Goal: Task Accomplishment & Management: Manage account settings

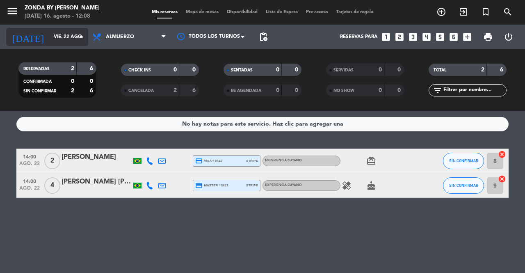
click at [56, 37] on input "vie. 22 ago." at bounding box center [82, 37] width 65 height 14
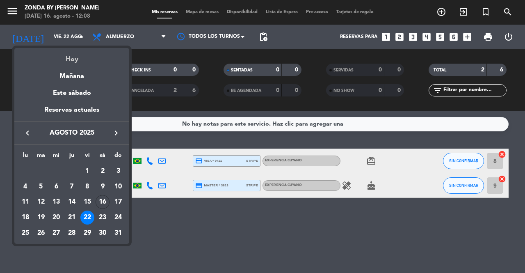
click at [73, 58] on div "Hoy" at bounding box center [71, 56] width 115 height 17
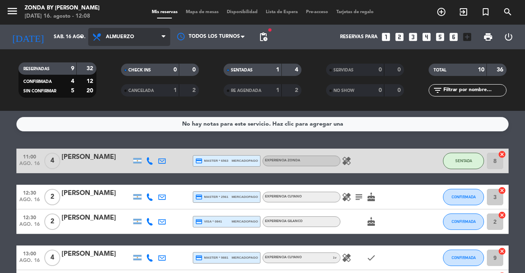
click at [119, 37] on span "Almuerzo" at bounding box center [120, 37] width 28 height 6
click at [121, 87] on div "menu Zonda by [PERSON_NAME] [DATE] 16. agosto - 12:08 Mis reservas Mapa de mesa…" at bounding box center [262, 55] width 525 height 111
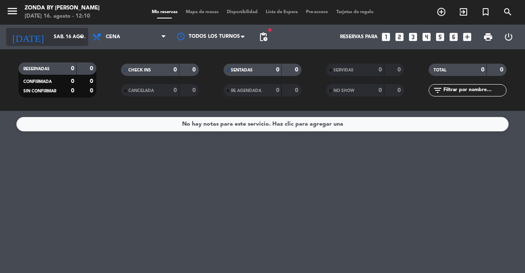
click at [69, 32] on input "sáb. 16 ago." at bounding box center [82, 37] width 65 height 14
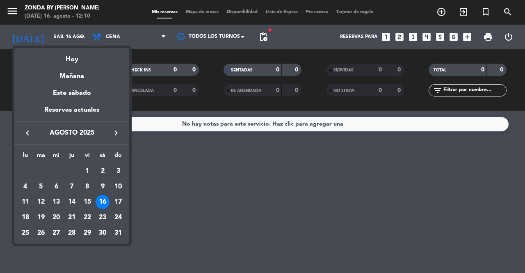
click at [115, 134] on icon "keyboard_arrow_right" at bounding box center [116, 133] width 10 height 10
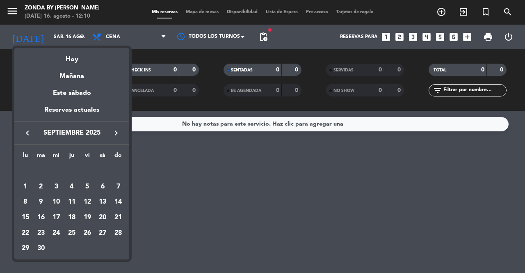
click at [115, 134] on icon "keyboard_arrow_right" at bounding box center [116, 133] width 10 height 10
click at [101, 172] on div "1" at bounding box center [103, 171] width 14 height 14
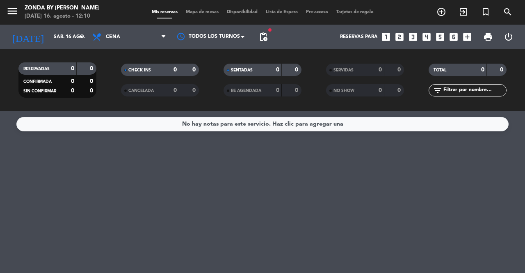
type input "[DATE]"
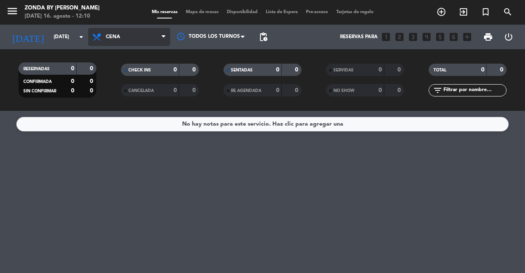
click at [124, 43] on span "Cena" at bounding box center [129, 37] width 82 height 18
click at [121, 69] on div "menu Zonda by [PERSON_NAME] [DATE] 16. agosto - 12:11 Mis reservas Mapa de mesa…" at bounding box center [262, 55] width 525 height 111
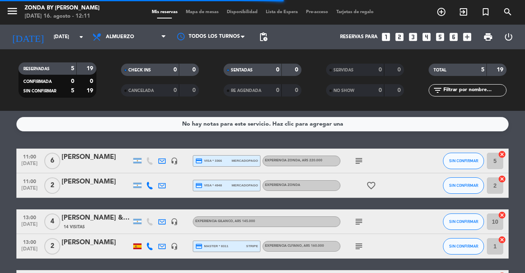
scroll to position [26, 0]
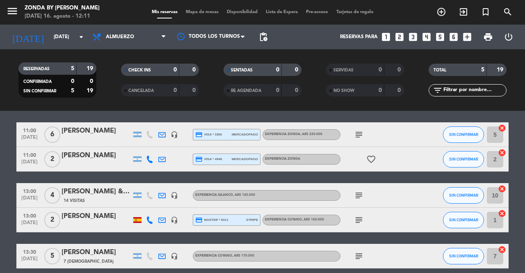
click at [94, 248] on div "[PERSON_NAME]" at bounding box center [97, 252] width 70 height 11
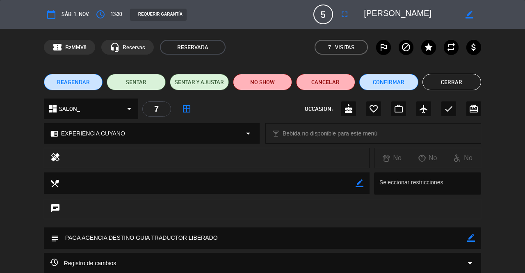
click at [82, 83] on span "REAGENDAR" at bounding box center [73, 82] width 33 height 9
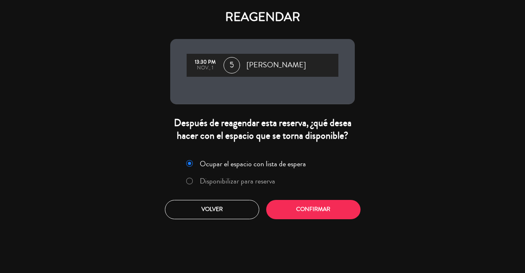
click at [234, 180] on label "Disponibilizar para reserva" at bounding box center [238, 180] width 76 height 7
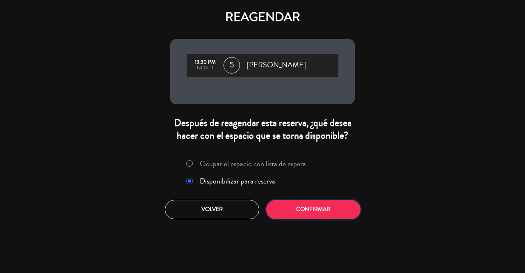
click at [290, 210] on button "Confirmar" at bounding box center [313, 209] width 94 height 19
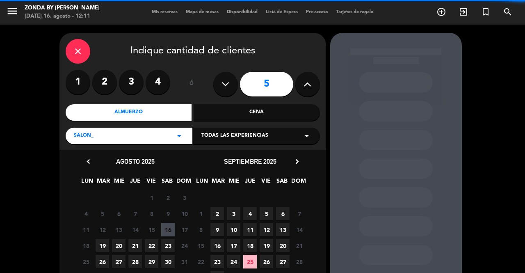
click at [264, 137] on span "Todas las experiencias" at bounding box center [235, 136] width 67 height 8
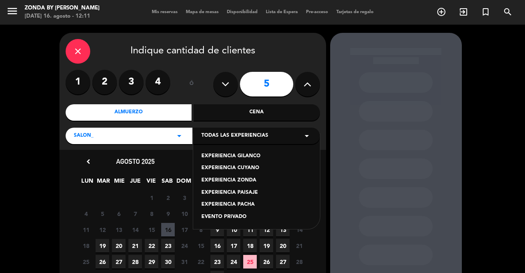
click at [243, 170] on div "EXPERIENCIA CUYANO" at bounding box center [257, 168] width 110 height 8
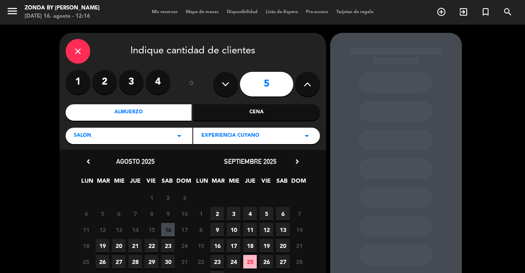
click at [296, 164] on icon "chevron_right" at bounding box center [297, 161] width 9 height 9
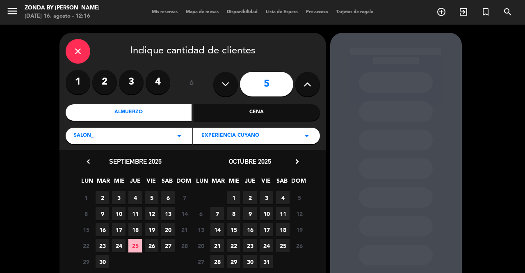
click at [237, 196] on span "1" at bounding box center [234, 198] width 14 height 14
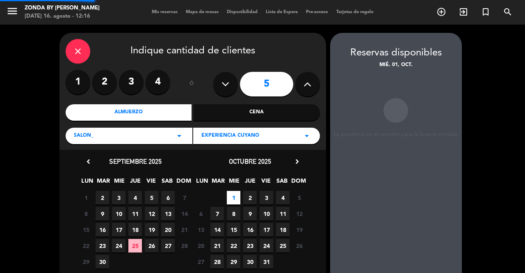
scroll to position [33, 0]
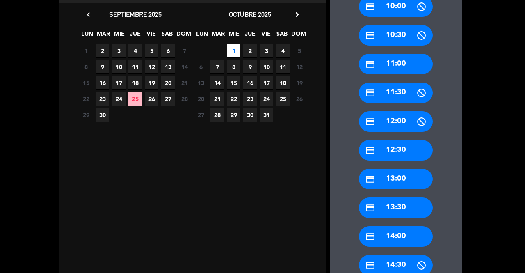
click at [406, 210] on div "credit_card 13:30" at bounding box center [396, 207] width 74 height 21
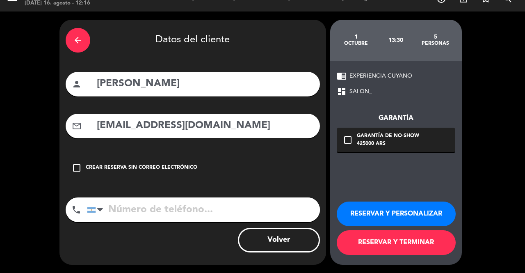
scroll to position [13, 0]
click at [357, 218] on button "RESERVAR Y PERSONALIZAR" at bounding box center [396, 214] width 119 height 25
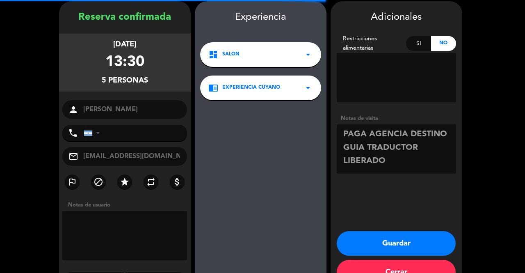
scroll to position [33, 0]
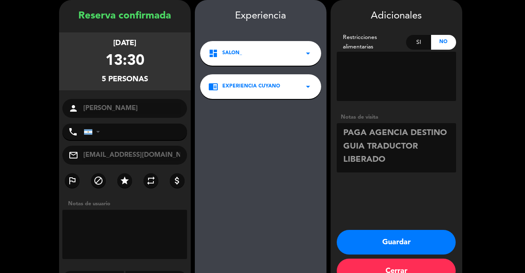
click at [382, 241] on button "Guardar" at bounding box center [396, 242] width 119 height 25
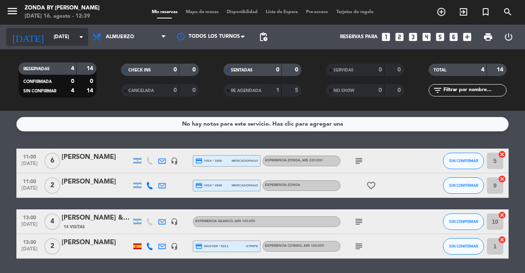
click at [63, 40] on input "[DATE]" at bounding box center [82, 37] width 65 height 14
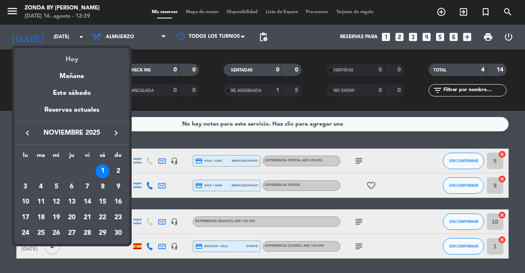
click at [80, 60] on div "Hoy" at bounding box center [71, 56] width 115 height 17
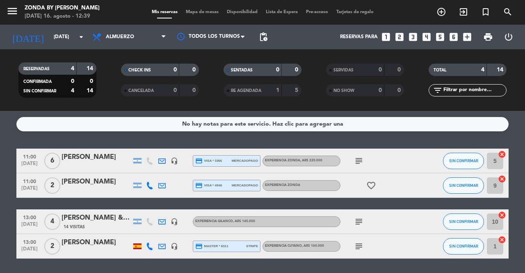
type input "sáb. 16 ago."
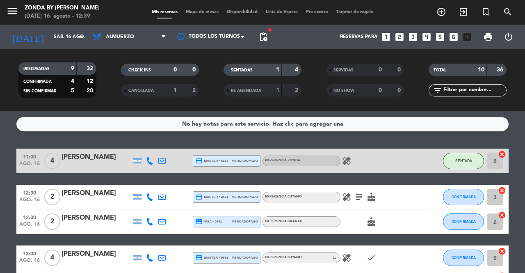
click at [345, 197] on icon "healing" at bounding box center [347, 197] width 10 height 10
click at [416, 198] on div at bounding box center [426, 197] width 22 height 24
click at [461, 196] on span "CONFIRMADA" at bounding box center [464, 197] width 24 height 5
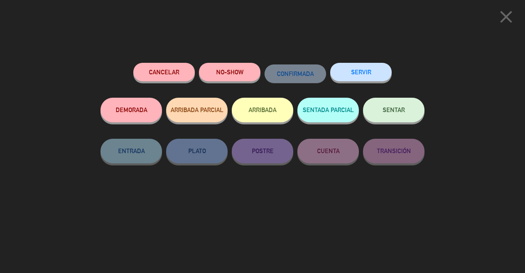
click at [392, 112] on span "SENTAR" at bounding box center [394, 109] width 22 height 7
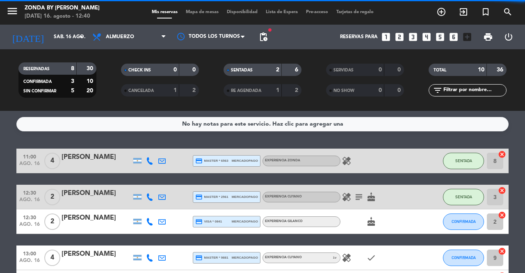
click at [460, 218] on button "CONFIRMADA" at bounding box center [463, 221] width 41 height 16
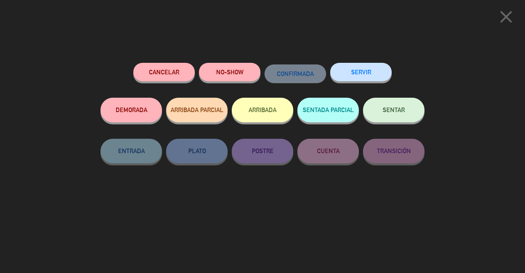
click at [396, 112] on span "SENTAR" at bounding box center [394, 109] width 22 height 7
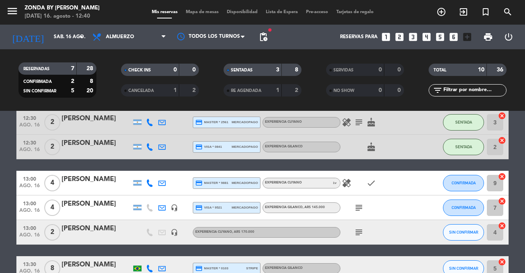
scroll to position [76, 0]
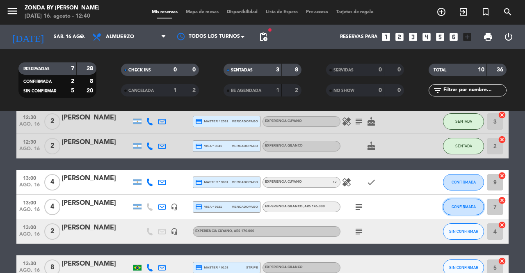
click at [461, 209] on button "CONFIRMADA" at bounding box center [463, 207] width 41 height 16
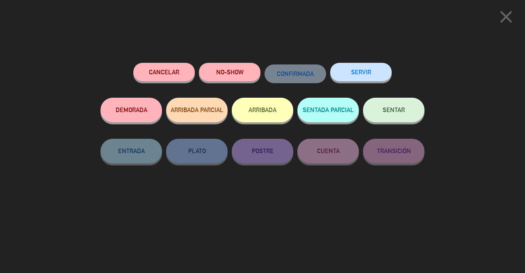
click at [402, 117] on button "SENTAR" at bounding box center [394, 110] width 62 height 25
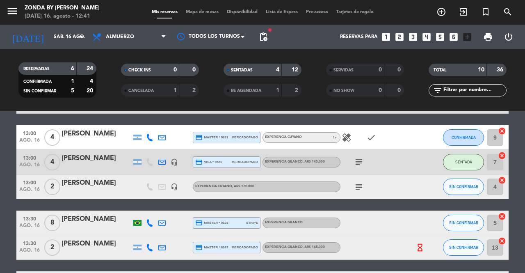
scroll to position [121, 0]
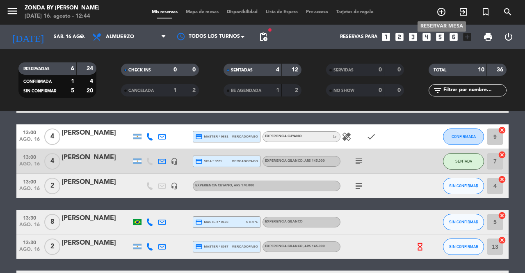
click at [440, 9] on icon "add_circle_outline" at bounding box center [442, 12] width 10 height 10
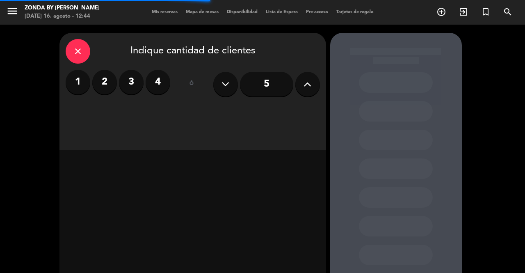
click at [308, 83] on icon at bounding box center [308, 84] width 8 height 12
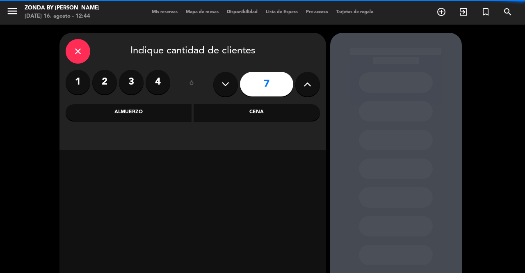
click at [308, 83] on icon at bounding box center [308, 84] width 8 height 12
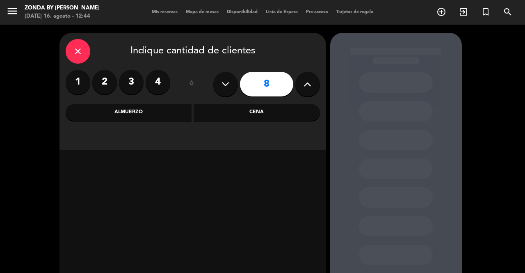
click at [308, 83] on icon at bounding box center [308, 84] width 8 height 12
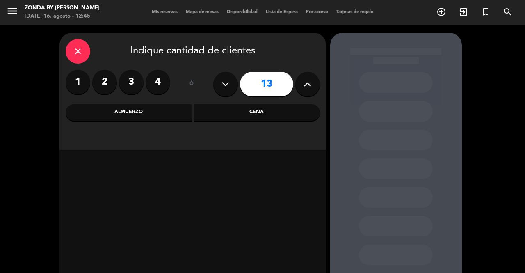
click at [308, 83] on icon at bounding box center [308, 84] width 8 height 12
type input "14"
click at [145, 111] on div "Almuerzo" at bounding box center [129, 112] width 126 height 16
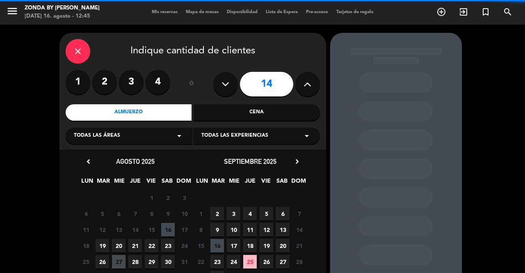
click at [246, 140] on div "Todas las experiencias arrow_drop_down" at bounding box center [256, 136] width 127 height 16
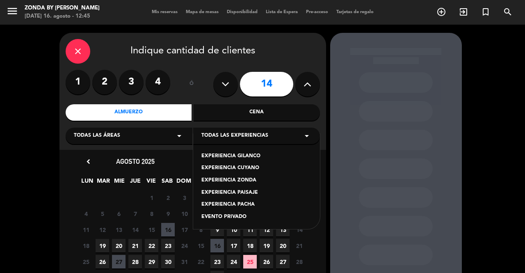
click at [237, 157] on div "EXPERIENCIA GILANCO" at bounding box center [257, 156] width 110 height 8
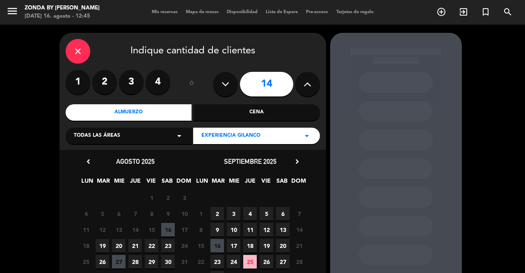
scroll to position [51, 0]
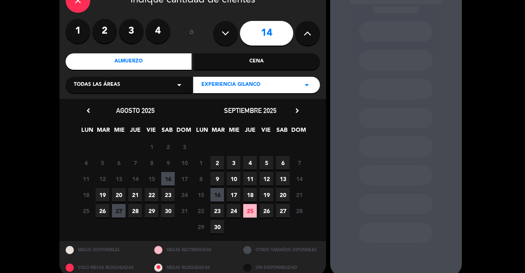
click at [153, 197] on span "22" at bounding box center [152, 195] width 14 height 14
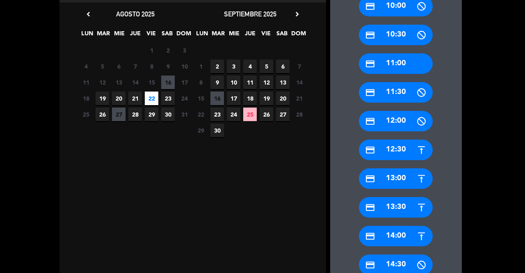
scroll to position [150, 0]
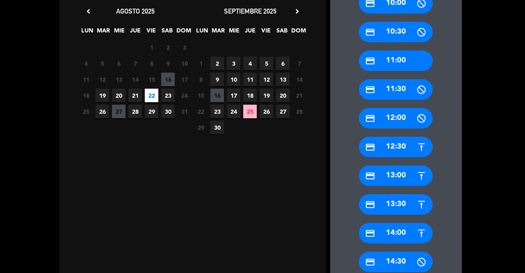
click at [395, 176] on div "credit_card 13:00" at bounding box center [396, 175] width 74 height 21
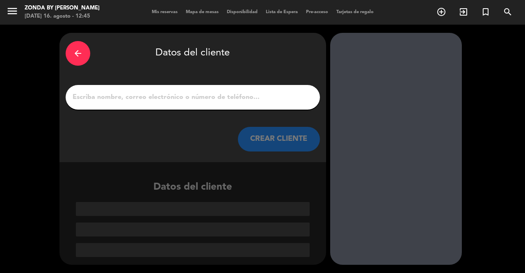
click at [143, 94] on input "1" at bounding box center [193, 97] width 242 height 11
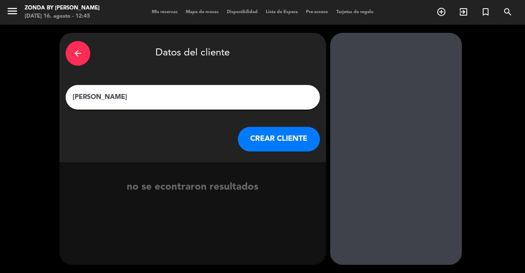
type input "[PERSON_NAME]"
click at [296, 141] on button "CREAR CLIENTE" at bounding box center [279, 139] width 82 height 25
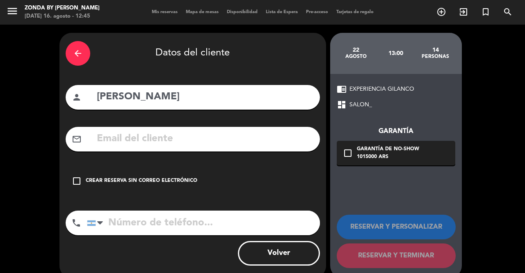
click at [229, 134] on input "text" at bounding box center [205, 139] width 218 height 17
paste input "[EMAIL_ADDRESS][DOMAIN_NAME]"
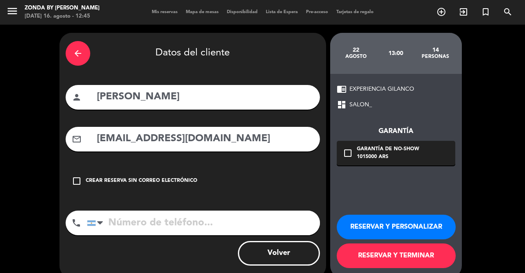
type input "[EMAIL_ADDRESS][DOMAIN_NAME]"
click at [364, 226] on button "RESERVAR Y PERSONALIZAR" at bounding box center [396, 227] width 119 height 25
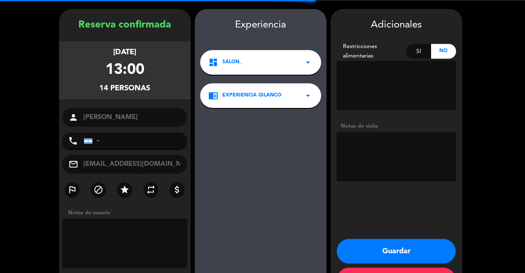
scroll to position [33, 0]
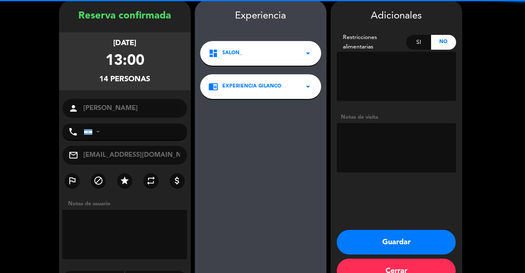
click at [383, 153] on textarea at bounding box center [396, 147] width 119 height 49
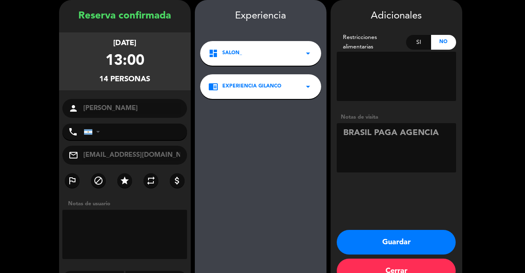
type textarea "BRASIL PAGA AGENCIA"
click at [364, 242] on button "Guardar" at bounding box center [396, 242] width 119 height 25
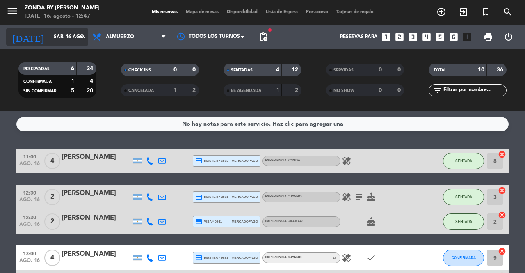
click at [53, 32] on input "sáb. 16 ago." at bounding box center [82, 37] width 65 height 14
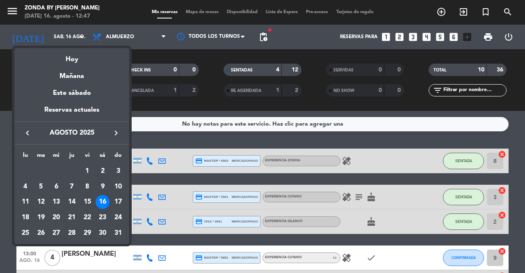
click at [118, 131] on icon "keyboard_arrow_right" at bounding box center [116, 133] width 10 height 10
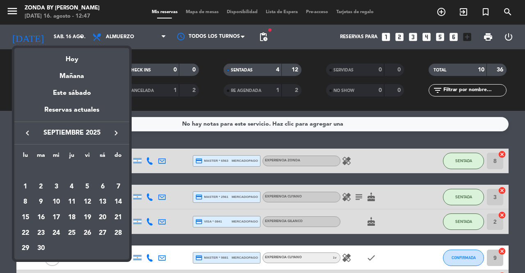
click at [118, 131] on icon "keyboard_arrow_right" at bounding box center [116, 133] width 10 height 10
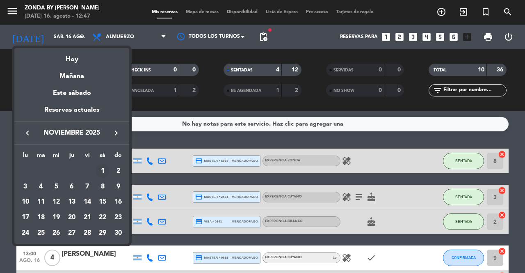
click at [101, 170] on div "1" at bounding box center [103, 171] width 14 height 14
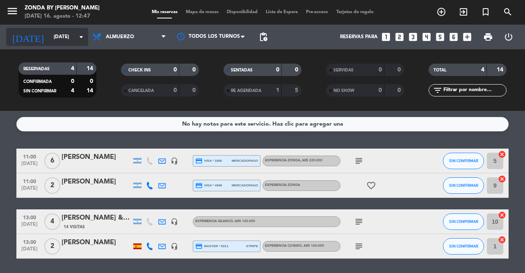
click at [61, 41] on input "[DATE]" at bounding box center [82, 37] width 65 height 14
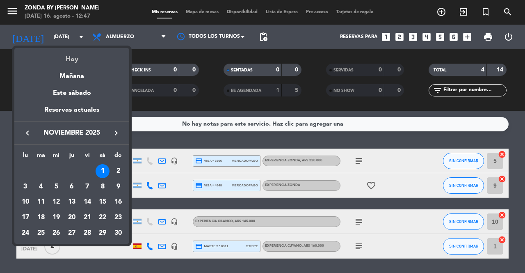
click at [71, 62] on div "Hoy" at bounding box center [71, 56] width 115 height 17
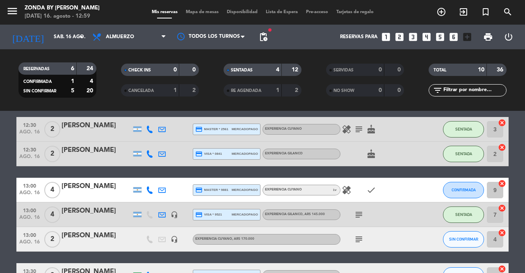
scroll to position [68, 0]
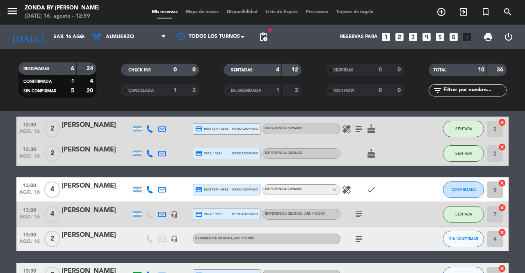
click at [82, 188] on div "[PERSON_NAME]" at bounding box center [97, 186] width 70 height 11
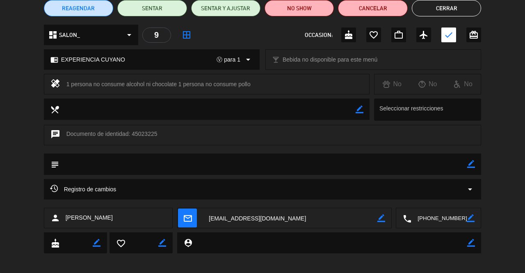
scroll to position [79, 0]
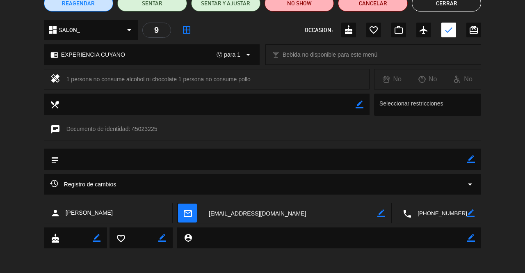
click at [227, 215] on textarea at bounding box center [290, 213] width 175 height 21
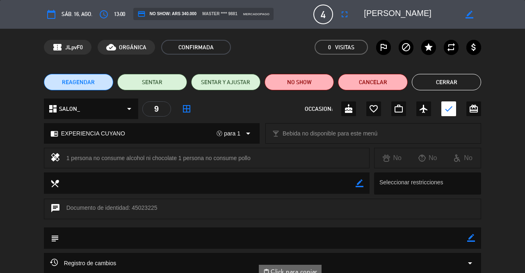
click at [440, 79] on button "Cerrar" at bounding box center [446, 82] width 69 height 16
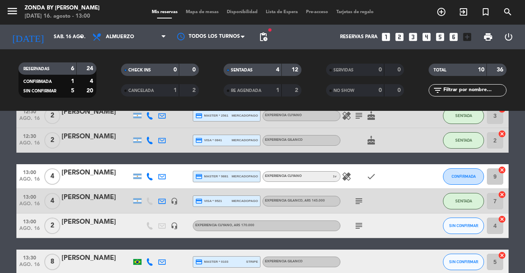
scroll to position [81, 0]
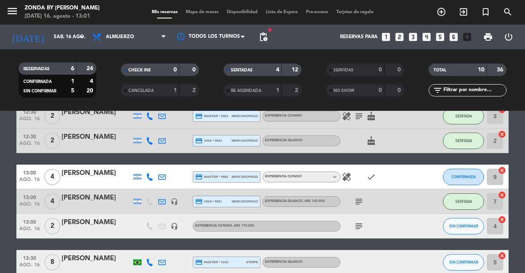
click at [346, 176] on icon "healing" at bounding box center [347, 177] width 10 height 10
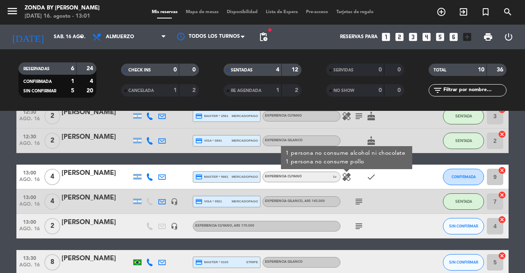
click at [346, 176] on icon "healing" at bounding box center [347, 177] width 10 height 10
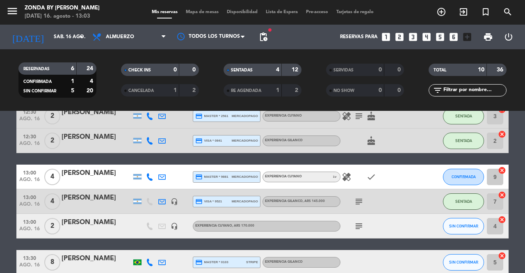
click at [80, 176] on div "[PERSON_NAME]" at bounding box center [97, 173] width 70 height 11
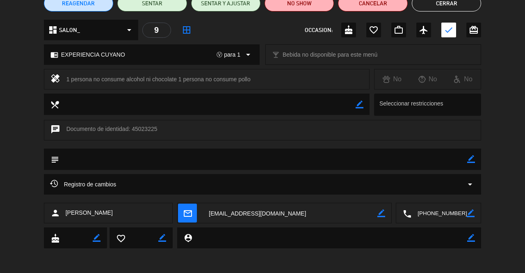
scroll to position [0, 0]
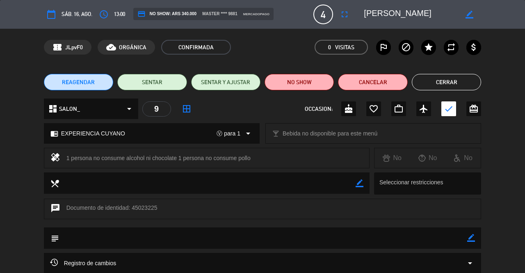
click at [438, 85] on button "Cerrar" at bounding box center [446, 82] width 69 height 16
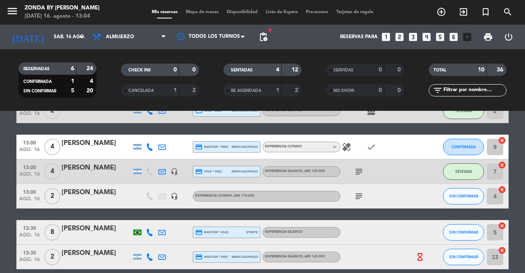
scroll to position [111, 0]
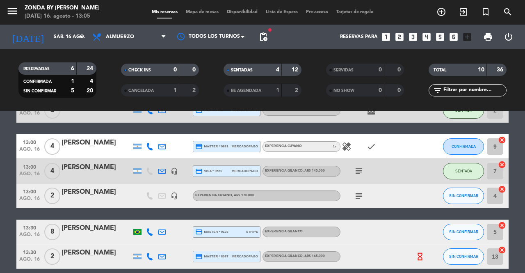
click at [88, 141] on div "[PERSON_NAME]" at bounding box center [97, 143] width 70 height 11
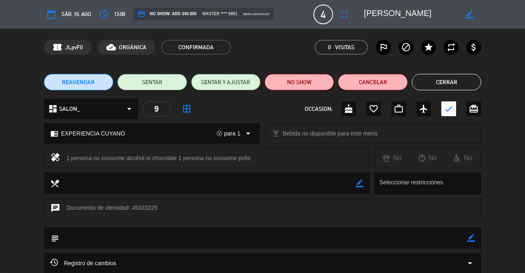
scroll to position [79, 0]
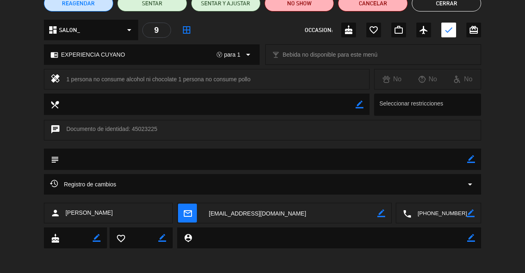
click at [471, 216] on icon "border_color" at bounding box center [471, 213] width 8 height 8
click at [470, 216] on icon at bounding box center [471, 213] width 8 height 8
click at [451, 216] on textarea at bounding box center [439, 213] width 55 height 21
click at [427, 192] on span "Click para copiar" at bounding box center [428, 193] width 43 height 9
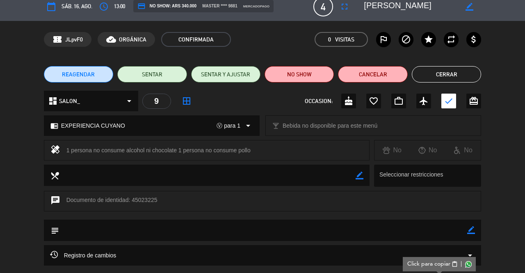
scroll to position [0, 0]
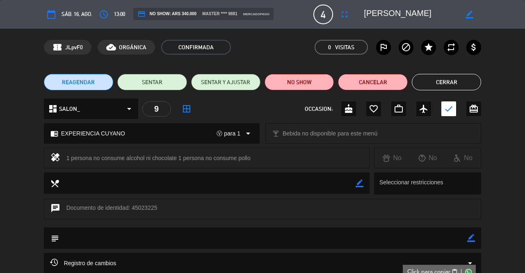
click at [442, 83] on button "Cerrar" at bounding box center [446, 82] width 69 height 16
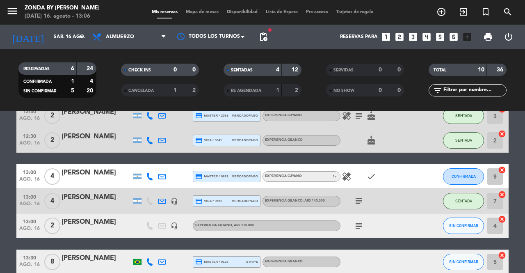
scroll to position [82, 0]
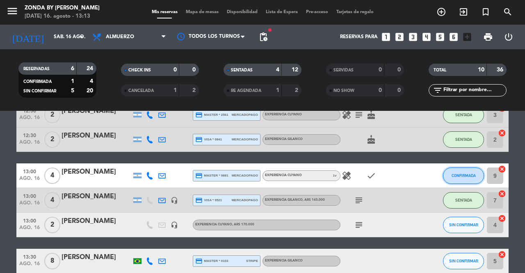
click at [461, 176] on span "CONFIRMADA" at bounding box center [464, 175] width 24 height 5
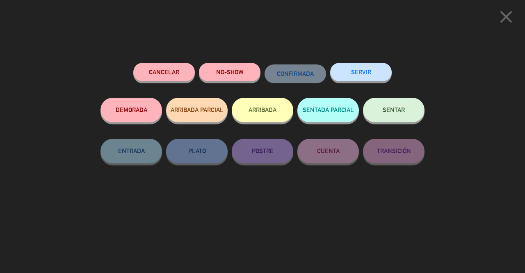
click at [390, 110] on span "SENTAR" at bounding box center [394, 109] width 22 height 7
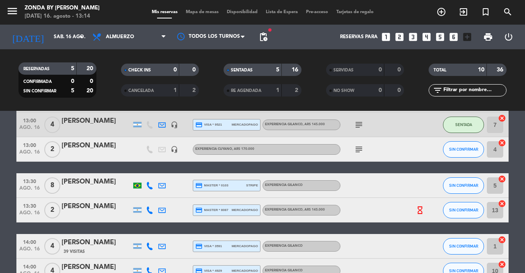
scroll to position [158, 0]
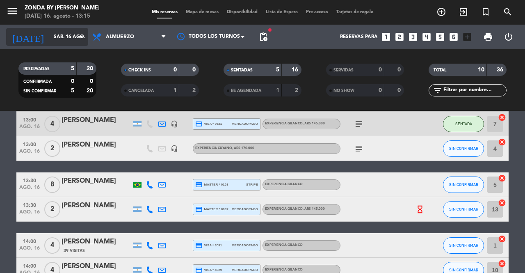
click at [67, 43] on input "sáb. 16 ago." at bounding box center [82, 37] width 65 height 14
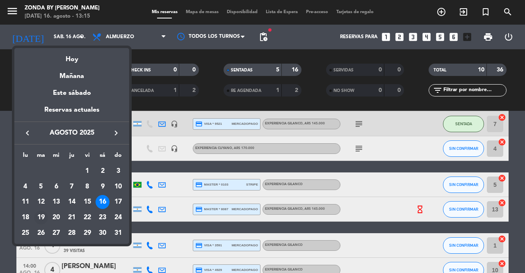
click at [38, 217] on div "19" at bounding box center [41, 218] width 14 height 14
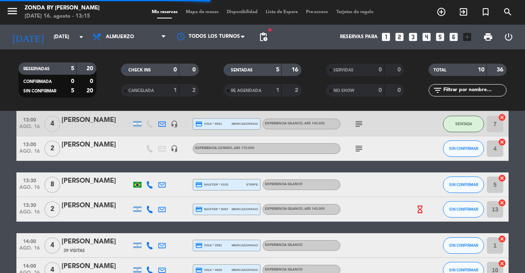
scroll to position [0, 0]
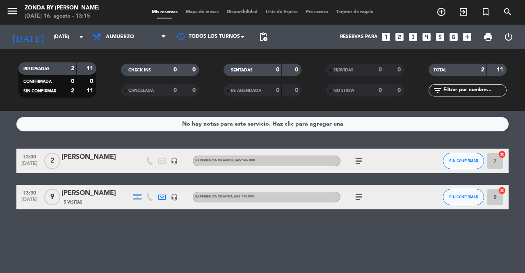
click at [88, 196] on div "[PERSON_NAME]" at bounding box center [97, 193] width 70 height 11
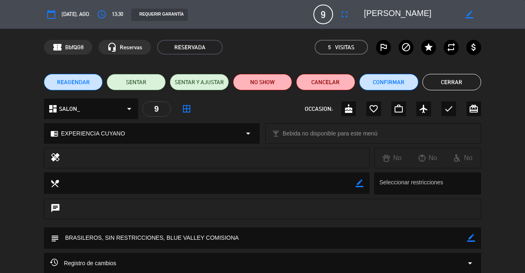
click at [442, 75] on button "Cerrar" at bounding box center [452, 82] width 59 height 16
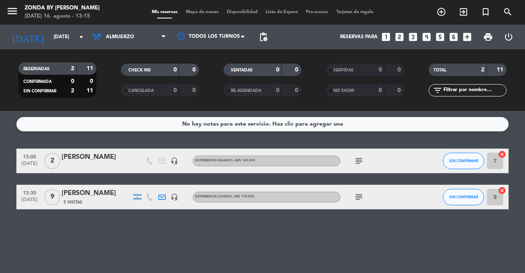
click at [79, 154] on div "[PERSON_NAME]" at bounding box center [97, 157] width 70 height 11
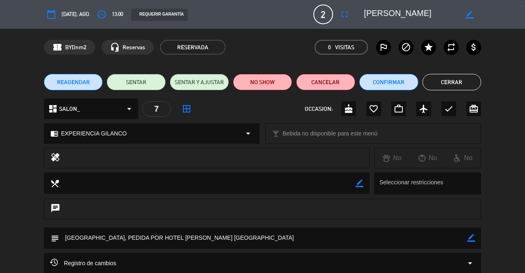
click at [464, 85] on button "Cerrar" at bounding box center [452, 82] width 59 height 16
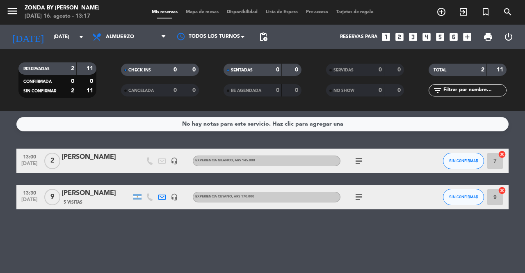
click at [359, 197] on icon "subject" at bounding box center [359, 197] width 10 height 10
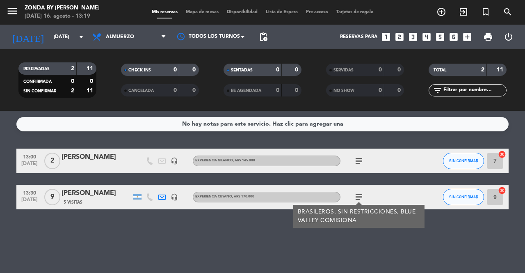
click at [278, 246] on div "No hay notas para este servicio. Haz clic para agregar una 13:00 [DATE] 2 [PERS…" at bounding box center [262, 192] width 525 height 162
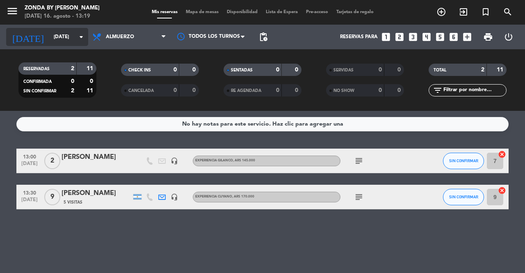
click at [66, 32] on input "[DATE]" at bounding box center [82, 37] width 65 height 14
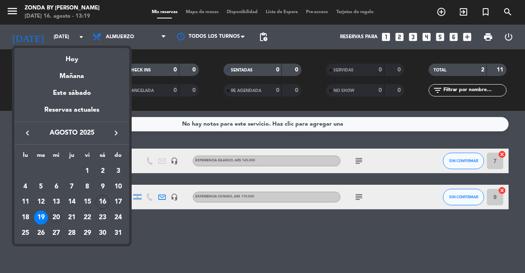
click at [57, 222] on div "20" at bounding box center [56, 218] width 14 height 14
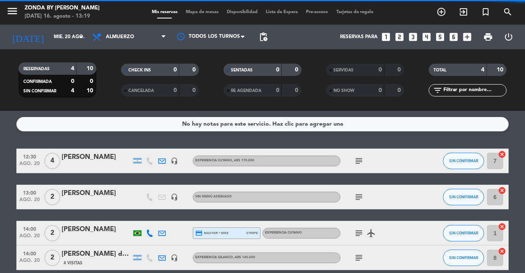
scroll to position [0, 0]
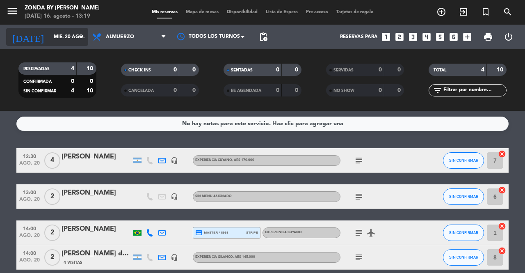
click at [51, 35] on input "mié. 20 ago." at bounding box center [82, 37] width 65 height 14
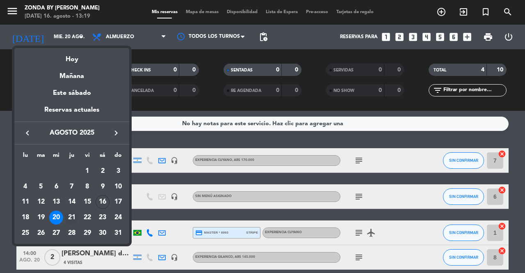
click at [75, 219] on div "21" at bounding box center [72, 218] width 14 height 14
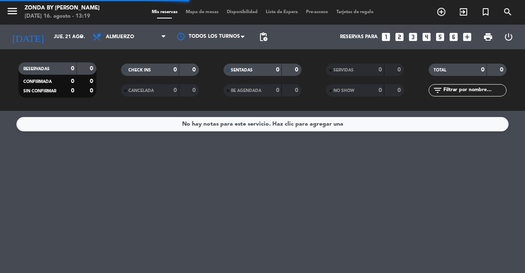
scroll to position [0, 0]
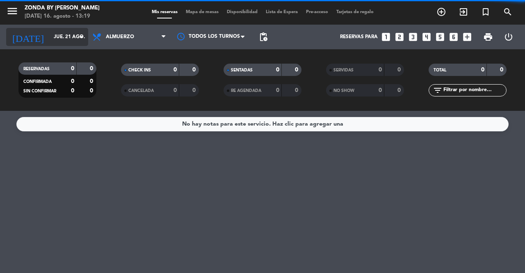
click at [50, 32] on input "jue. 21 ago." at bounding box center [82, 37] width 65 height 14
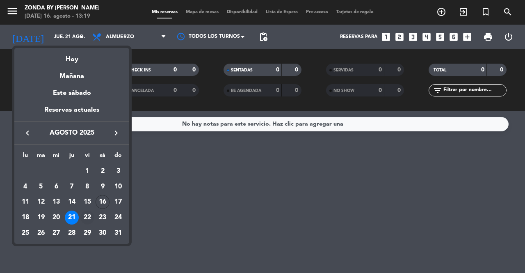
click at [85, 222] on div "22" at bounding box center [87, 218] width 14 height 14
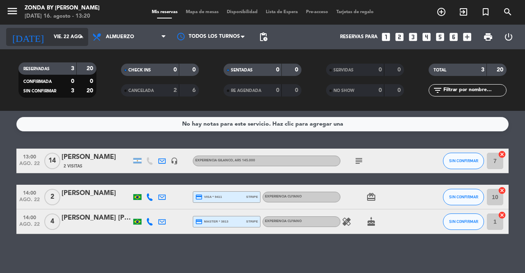
click at [77, 45] on div "[DATE] [DATE] arrow_drop_down" at bounding box center [47, 37] width 82 height 18
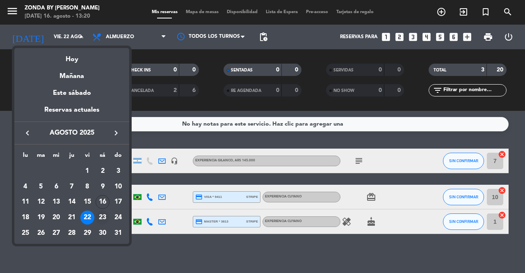
click at [103, 216] on div "23" at bounding box center [103, 218] width 14 height 14
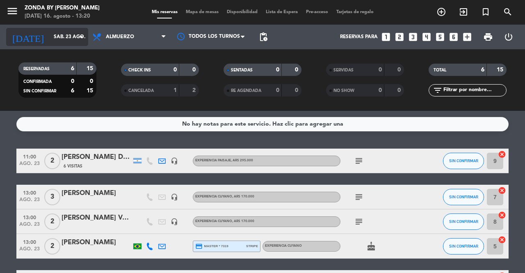
click at [68, 41] on input "sáb. 23 ago." at bounding box center [82, 37] width 65 height 14
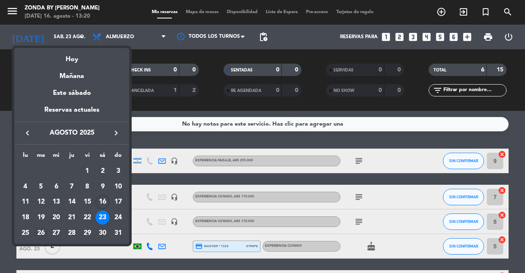
click at [39, 233] on div "26" at bounding box center [41, 233] width 14 height 14
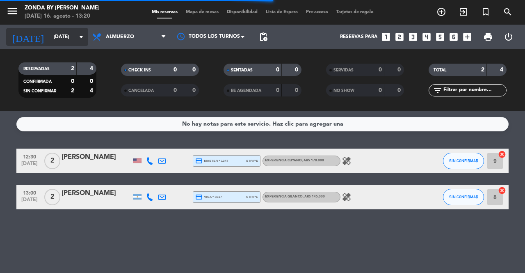
click at [50, 42] on input "[DATE]" at bounding box center [82, 37] width 65 height 14
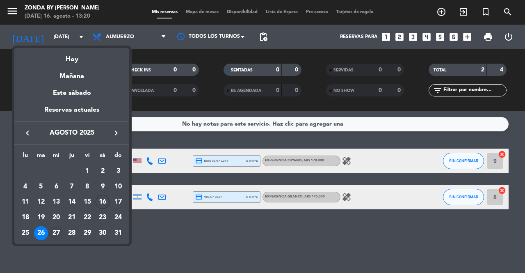
click at [55, 234] on div "27" at bounding box center [56, 233] width 14 height 14
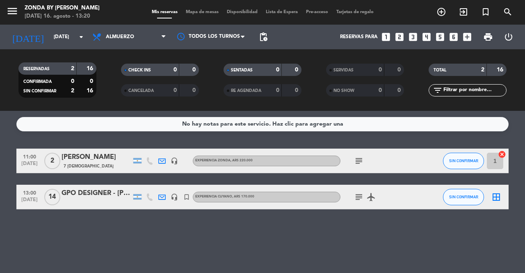
click at [85, 195] on div "GPO DESIGNER - [PERSON_NAME]" at bounding box center [97, 193] width 70 height 11
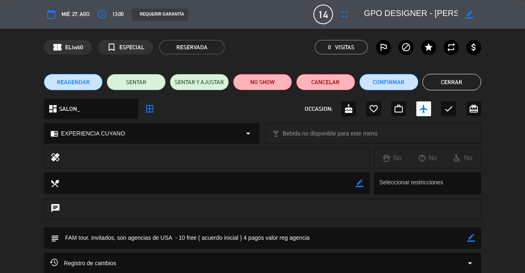
click at [451, 83] on button "Cerrar" at bounding box center [452, 82] width 59 height 16
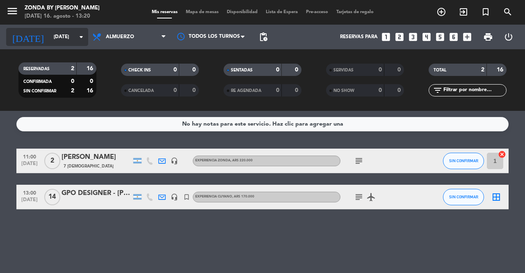
click at [63, 40] on input "[DATE]" at bounding box center [82, 37] width 65 height 14
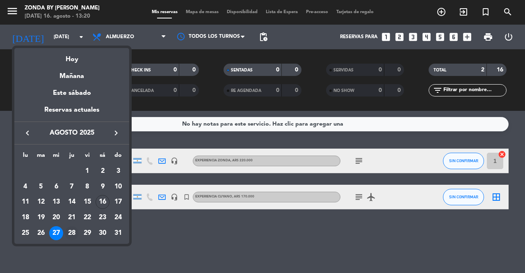
click at [73, 234] on div "28" at bounding box center [72, 233] width 14 height 14
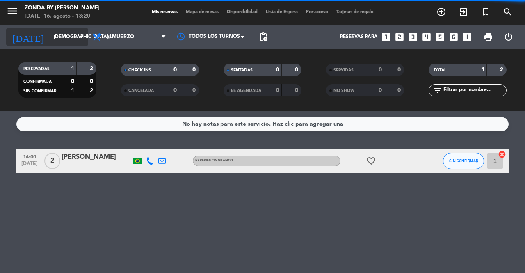
click at [63, 37] on input "[DEMOGRAPHIC_DATA][DATE]" at bounding box center [82, 37] width 65 height 14
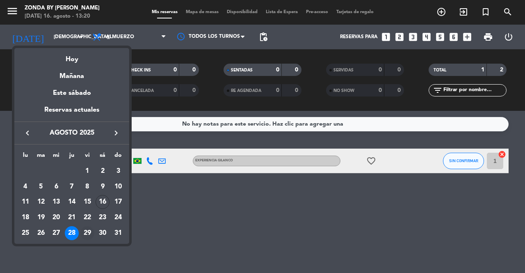
click at [85, 236] on div "29" at bounding box center [87, 233] width 14 height 14
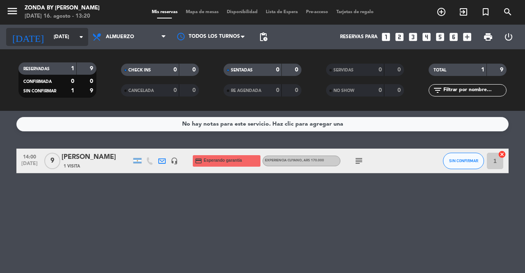
click at [69, 37] on input "[DATE]" at bounding box center [82, 37] width 65 height 14
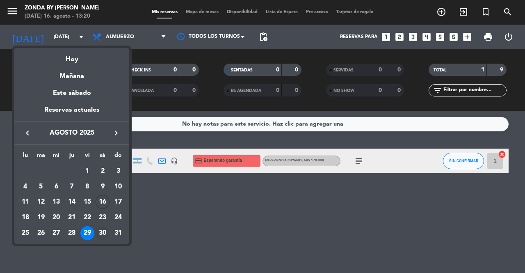
click at [103, 236] on div "30" at bounding box center [103, 233] width 14 height 14
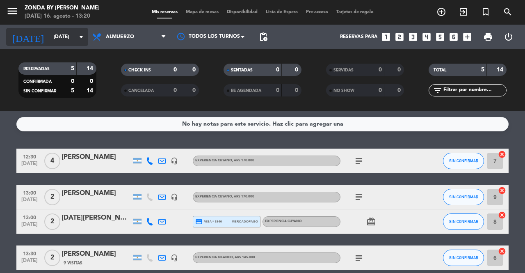
click at [57, 34] on input "[DATE]" at bounding box center [82, 37] width 65 height 14
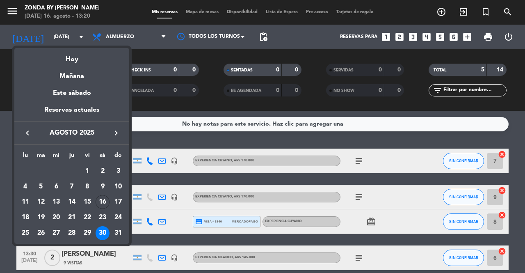
click at [117, 132] on icon "keyboard_arrow_right" at bounding box center [116, 133] width 10 height 10
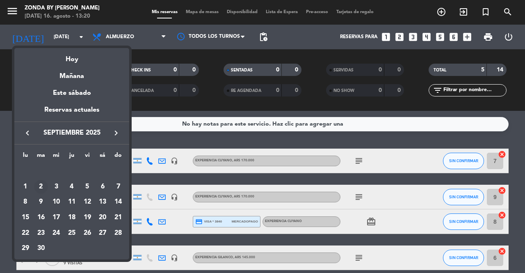
click at [40, 186] on div "2" at bounding box center [41, 187] width 14 height 14
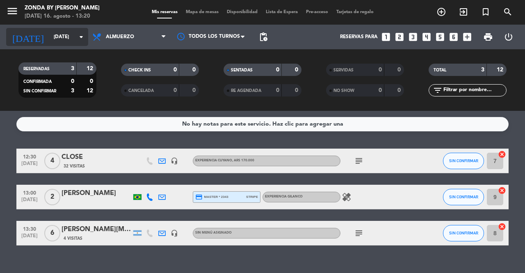
click at [64, 37] on input "[DATE]" at bounding box center [82, 37] width 65 height 14
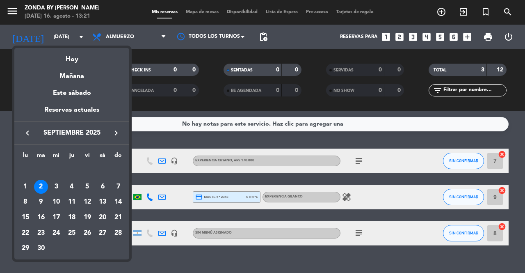
click at [28, 134] on icon "keyboard_arrow_left" at bounding box center [28, 133] width 10 height 10
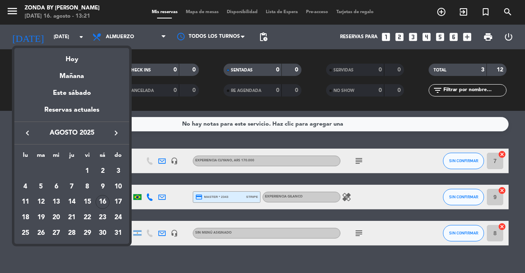
click at [157, 136] on div at bounding box center [262, 136] width 525 height 273
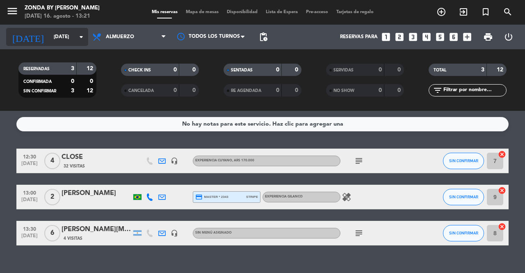
click at [58, 39] on input "[DATE]" at bounding box center [82, 37] width 65 height 14
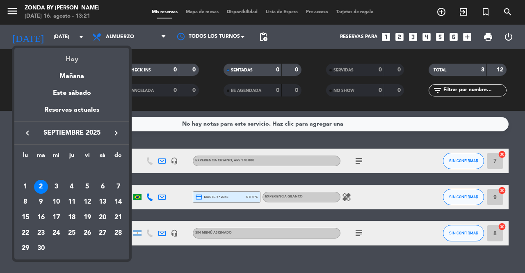
click at [65, 55] on div "Hoy" at bounding box center [71, 56] width 115 height 17
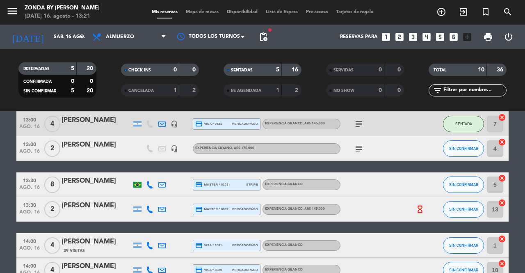
scroll to position [179, 0]
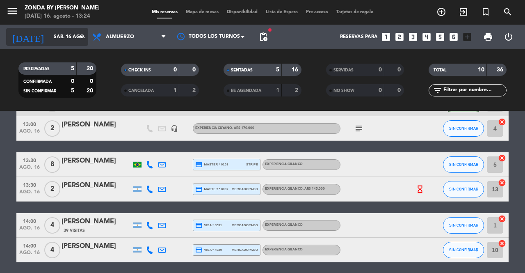
click at [52, 33] on input "sáb. 16 ago." at bounding box center [82, 37] width 65 height 14
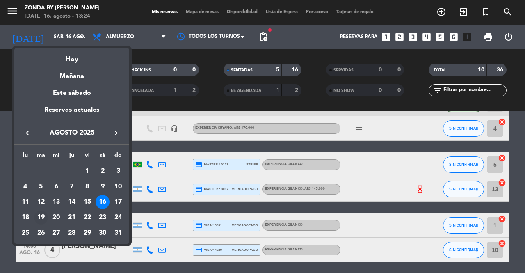
click at [44, 218] on div "19" at bounding box center [41, 218] width 14 height 14
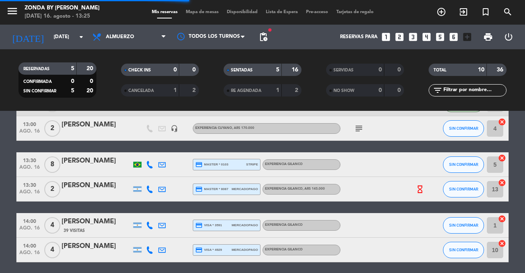
scroll to position [0, 0]
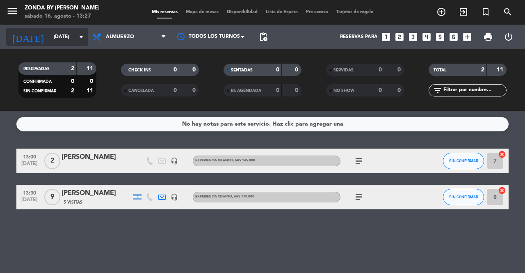
click at [70, 30] on input "[DATE]" at bounding box center [82, 37] width 65 height 14
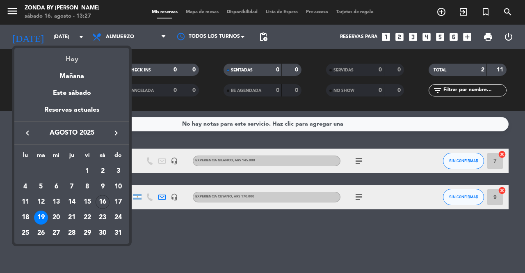
click at [76, 60] on div "Hoy" at bounding box center [71, 56] width 115 height 17
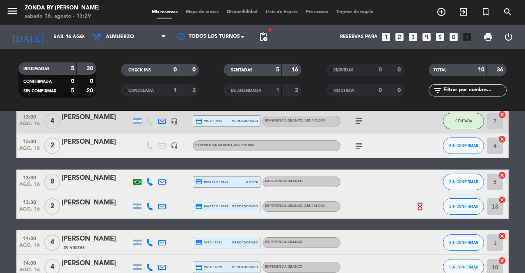
scroll to position [165, 0]
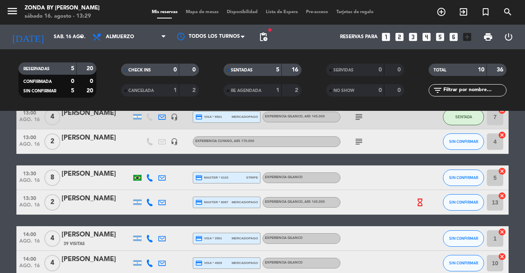
click at [88, 172] on div "[PERSON_NAME]" at bounding box center [97, 174] width 70 height 11
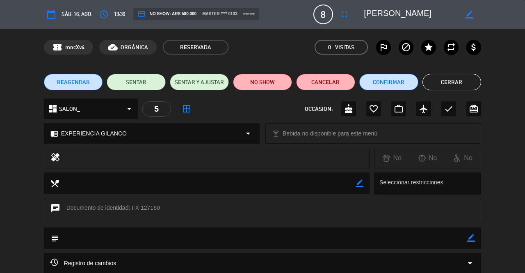
scroll to position [79, 0]
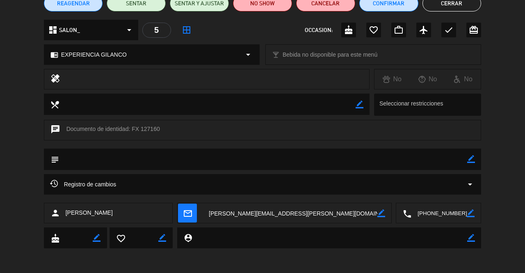
click at [430, 214] on textarea at bounding box center [439, 213] width 55 height 21
click at [441, 7] on button "Cerrar" at bounding box center [452, 3] width 59 height 16
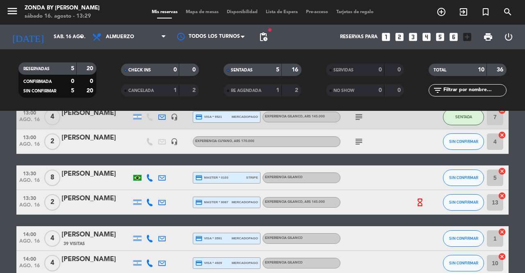
click at [64, 199] on div "[PERSON_NAME]" at bounding box center [97, 198] width 70 height 11
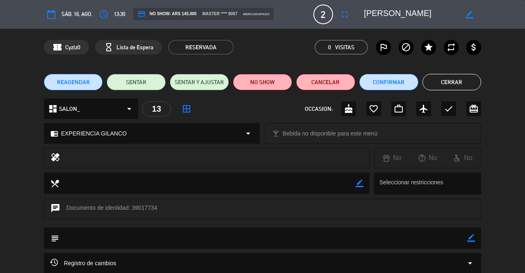
scroll to position [103, 0]
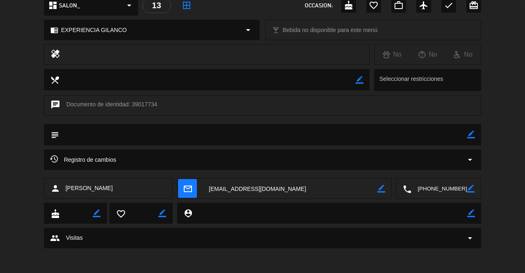
click at [426, 187] on textarea at bounding box center [439, 189] width 55 height 21
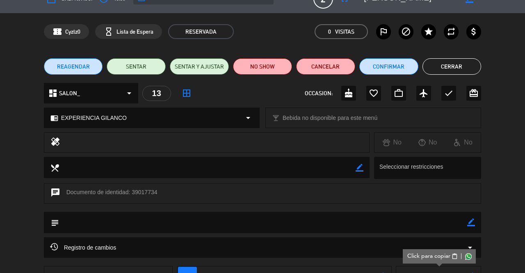
scroll to position [14, 0]
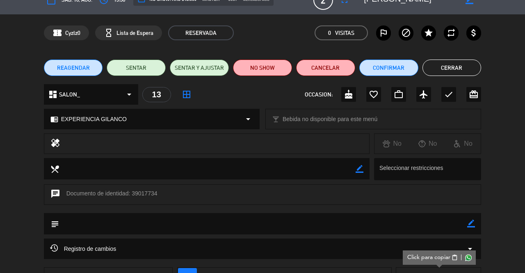
click at [463, 67] on button "Cerrar" at bounding box center [452, 68] width 59 height 16
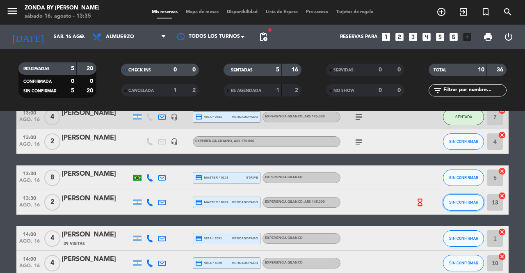
click at [472, 200] on span "SIN CONFIRMAR" at bounding box center [464, 202] width 29 height 5
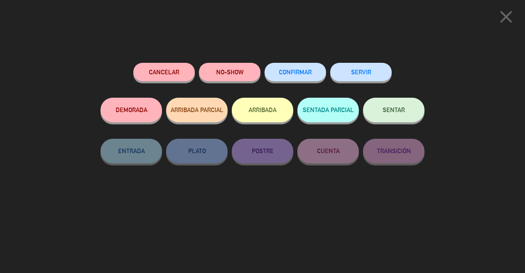
click at [392, 106] on button "SENTAR" at bounding box center [394, 110] width 62 height 25
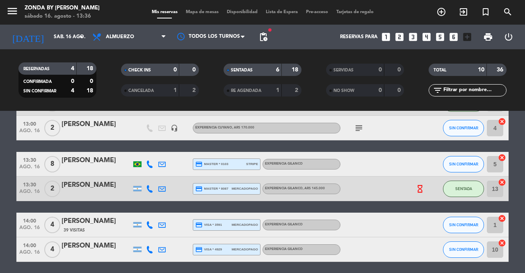
scroll to position [209, 0]
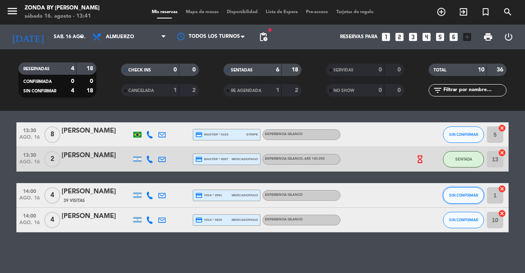
click at [468, 199] on button "SIN CONFIRMAR" at bounding box center [463, 195] width 41 height 16
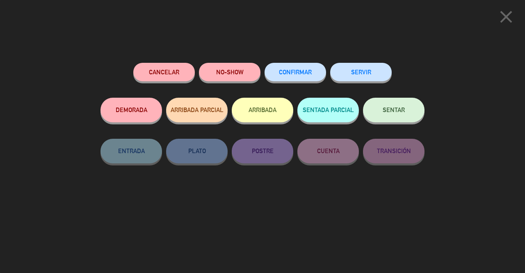
click at [402, 116] on button "SENTAR" at bounding box center [394, 110] width 62 height 25
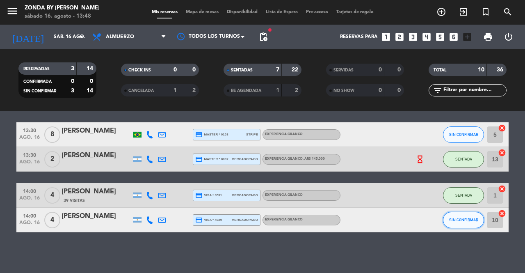
click at [453, 218] on span "SIN CONFIRMAR" at bounding box center [464, 220] width 29 height 5
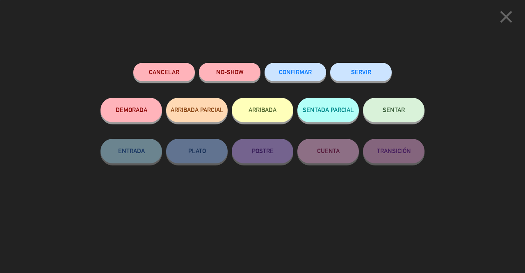
click at [386, 113] on span "SENTAR" at bounding box center [394, 109] width 22 height 7
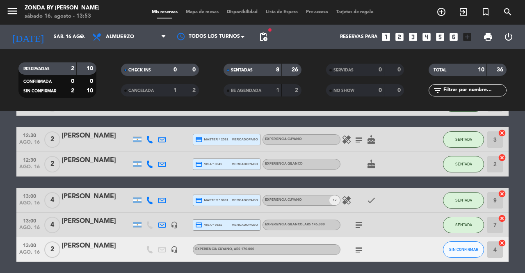
scroll to position [0, 0]
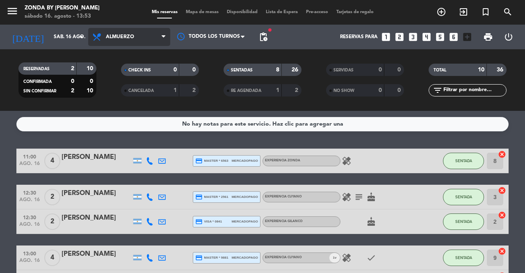
click at [121, 41] on span "Almuerzo" at bounding box center [129, 37] width 82 height 18
click at [117, 90] on div "menu Zonda by [PERSON_NAME] [DATE] 16. agosto - 13:53 Mis reservas Mapa de mesa…" at bounding box center [262, 55] width 525 height 111
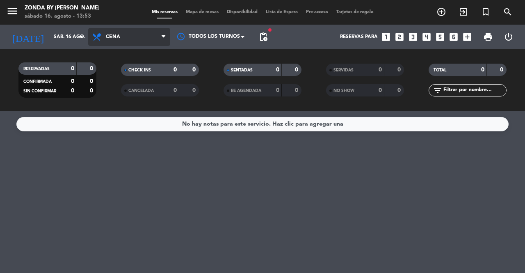
click at [132, 34] on span "Cena" at bounding box center [129, 37] width 82 height 18
click at [112, 78] on div "menu Zonda by [PERSON_NAME] [DATE] 16. agosto - 13:53 Mis reservas Mapa de mesa…" at bounding box center [262, 55] width 525 height 111
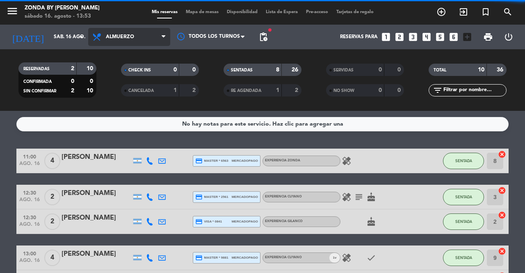
click at [114, 31] on span "Almuerzo" at bounding box center [129, 37] width 82 height 18
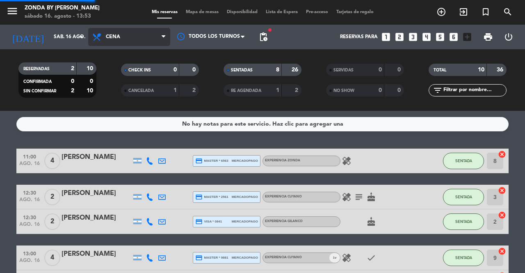
click at [118, 89] on div "menu Zonda by [PERSON_NAME] [DATE] 16. agosto - 13:53 Mis reservas Mapa de mesa…" at bounding box center [262, 55] width 525 height 111
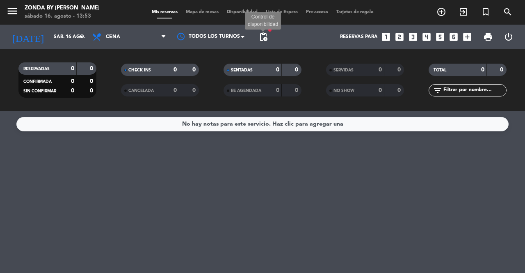
click at [268, 35] on span "pending_actions" at bounding box center [264, 37] width 10 height 10
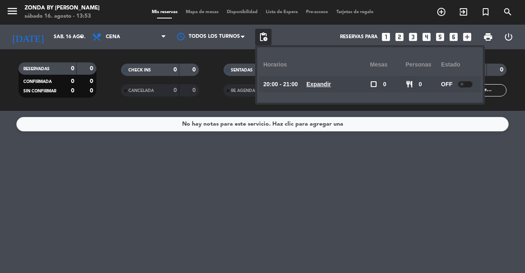
click at [330, 86] on u "Expandir" at bounding box center [319, 84] width 25 height 7
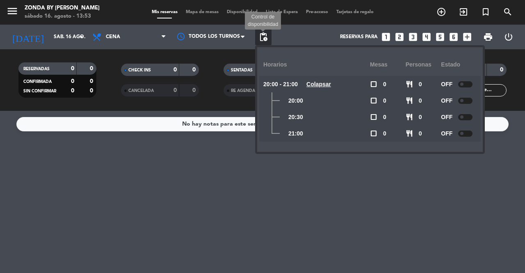
click at [264, 37] on span "pending_actions" at bounding box center [264, 37] width 10 height 10
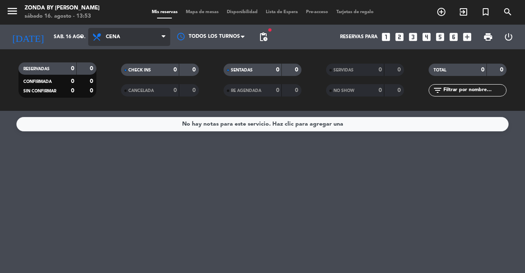
click at [136, 36] on span "Cena" at bounding box center [129, 37] width 82 height 18
click at [117, 70] on div "menu Zonda by [PERSON_NAME] [DATE] 16. agosto - 13:53 Mis reservas Mapa de mesa…" at bounding box center [262, 55] width 525 height 111
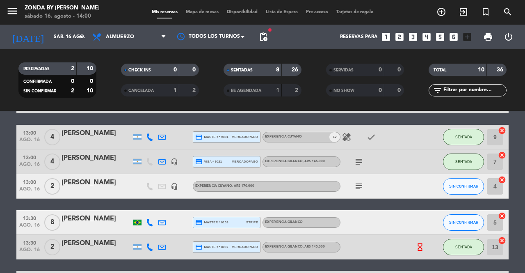
scroll to position [209, 0]
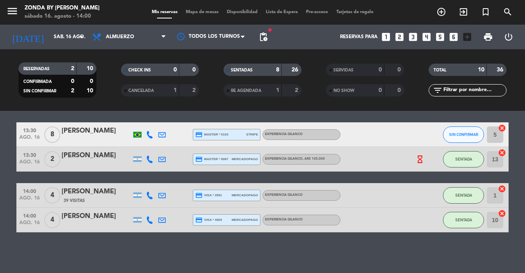
click at [85, 215] on div "[PERSON_NAME]" at bounding box center [97, 216] width 70 height 11
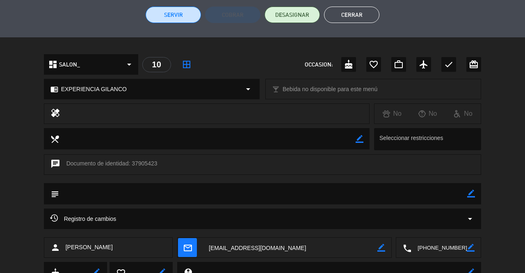
scroll to position [239, 0]
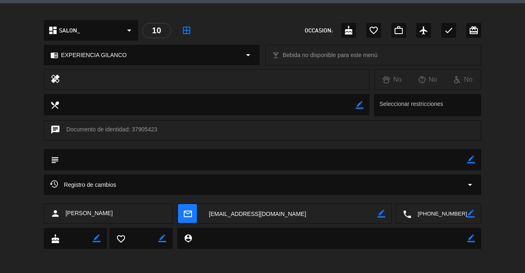
click at [432, 217] on textarea at bounding box center [439, 214] width 55 height 21
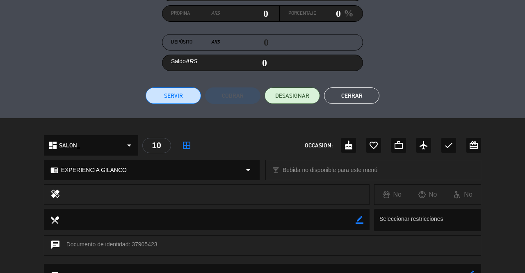
scroll to position [114, 0]
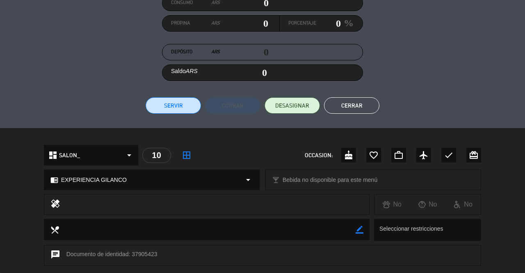
click at [352, 110] on button "Cerrar" at bounding box center [351, 105] width 55 height 16
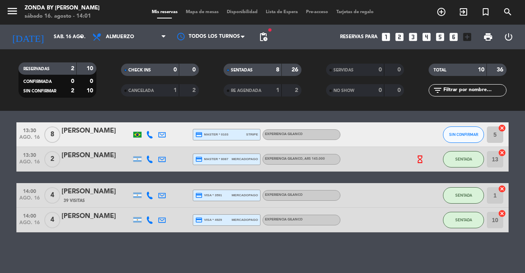
scroll to position [154, 0]
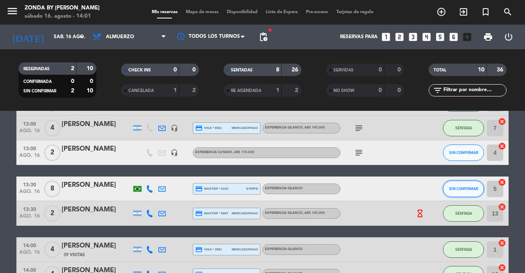
click at [452, 188] on span "SIN CONFIRMAR" at bounding box center [464, 188] width 29 height 5
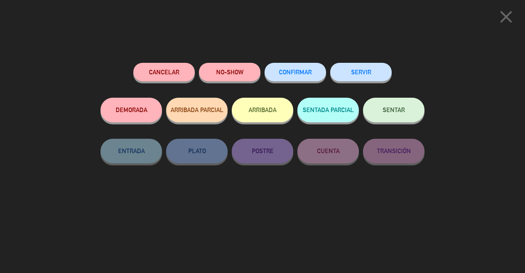
click at [391, 115] on button "SENTAR" at bounding box center [394, 110] width 62 height 25
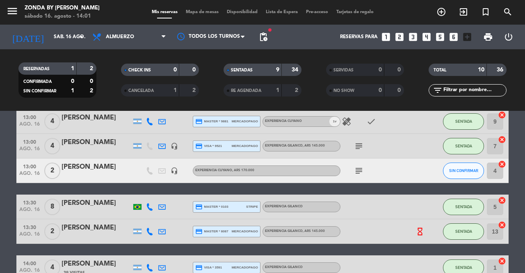
scroll to position [135, 0]
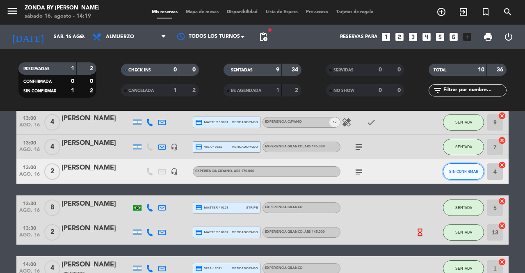
click at [466, 165] on button "SIN CONFIRMAR" at bounding box center [463, 171] width 41 height 16
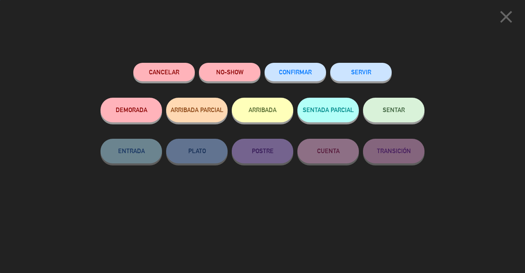
click at [415, 111] on button "SENTAR" at bounding box center [394, 110] width 62 height 25
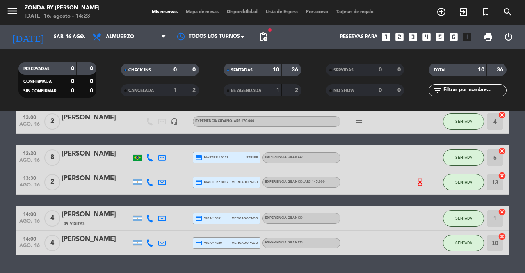
scroll to position [0, 0]
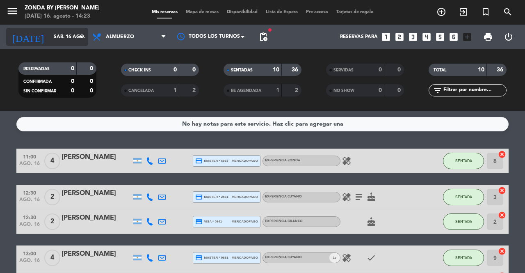
click at [64, 38] on input "sáb. 16 ago." at bounding box center [82, 37] width 65 height 14
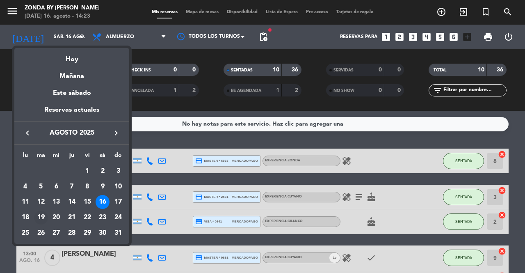
click at [40, 218] on div "19" at bounding box center [41, 218] width 14 height 14
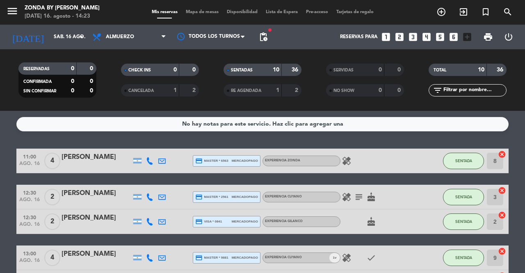
type input "[DATE]"
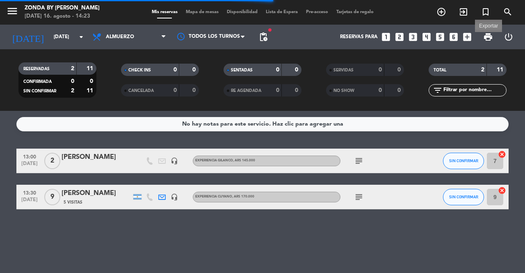
click at [486, 37] on span "print" at bounding box center [489, 37] width 10 height 10
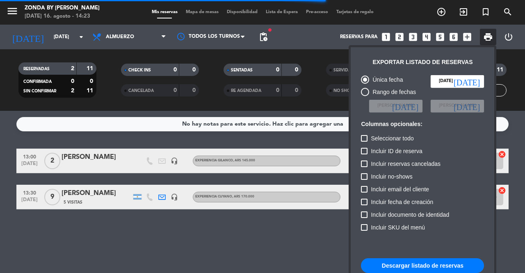
click at [406, 264] on button "Descargar listado de reservas" at bounding box center [422, 265] width 123 height 15
click at [274, 240] on div at bounding box center [262, 136] width 525 height 273
